Goal: Book appointment/travel/reservation

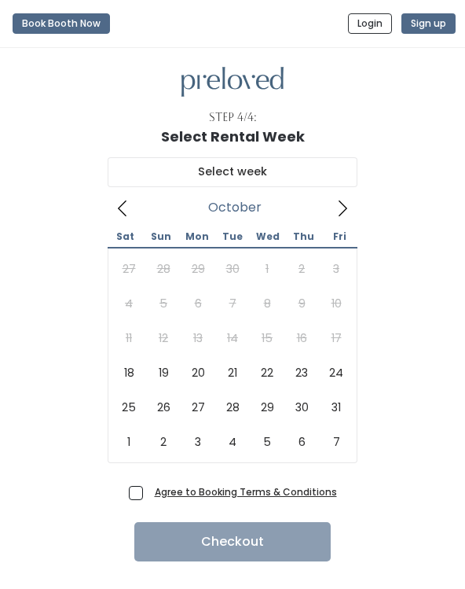
scroll to position [1, 0]
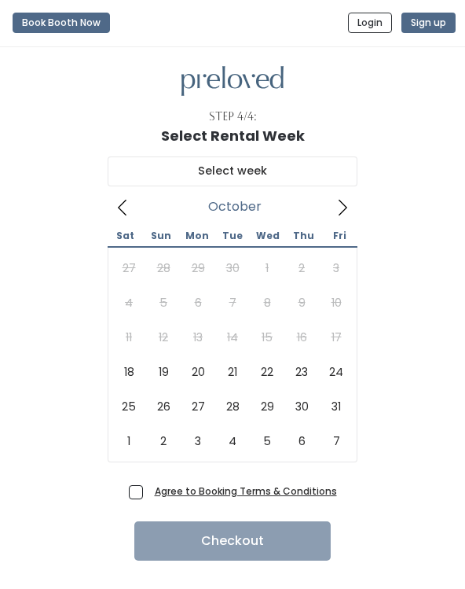
click at [128, 208] on icon at bounding box center [122, 207] width 17 height 17
click at [128, 207] on icon at bounding box center [122, 207] width 17 height 17
click at [127, 208] on icon at bounding box center [122, 207] width 17 height 17
click at [119, 205] on icon at bounding box center [122, 207] width 17 height 17
click at [125, 203] on icon at bounding box center [122, 207] width 17 height 17
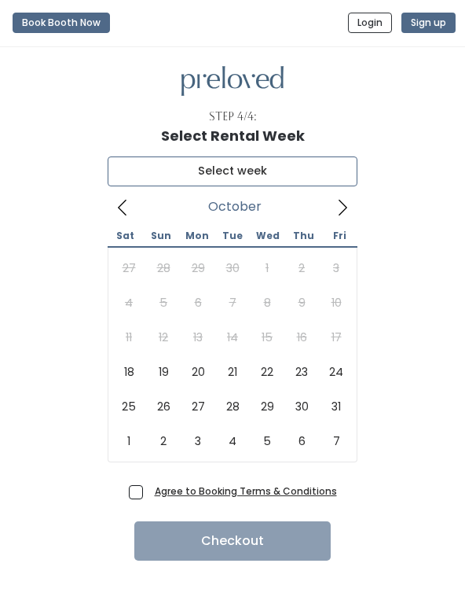
click at [266, 169] on input "text" at bounding box center [233, 171] width 250 height 30
click at [344, 204] on icon at bounding box center [343, 208] width 9 height 16
click at [124, 201] on icon at bounding box center [122, 208] width 9 height 16
click at [116, 209] on icon at bounding box center [122, 207] width 17 height 17
